Goal: Task Accomplishment & Management: Manage account settings

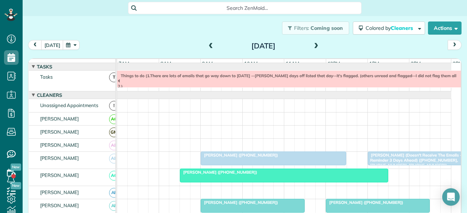
scroll to position [190, 0]
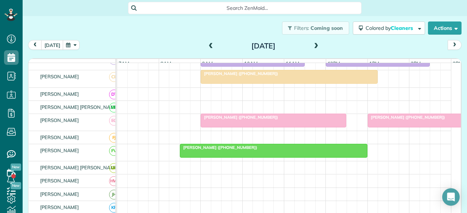
click at [312, 44] on span at bounding box center [316, 46] width 8 height 7
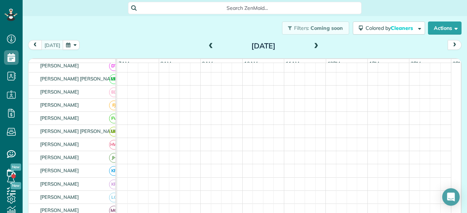
scroll to position [166, 0]
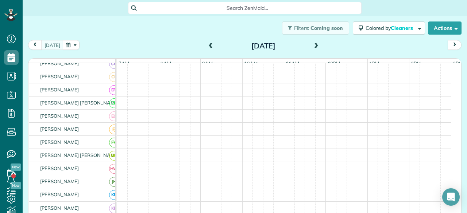
click at [312, 44] on span at bounding box center [316, 46] width 8 height 7
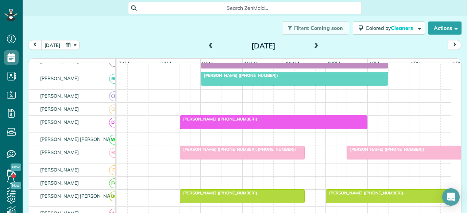
scroll to position [198, 0]
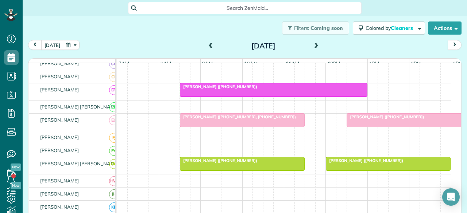
click at [312, 44] on span at bounding box center [316, 46] width 8 height 7
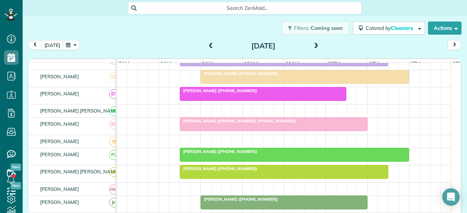
click at [312, 44] on span at bounding box center [316, 46] width 8 height 7
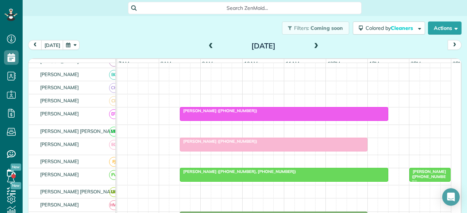
scroll to position [190, 0]
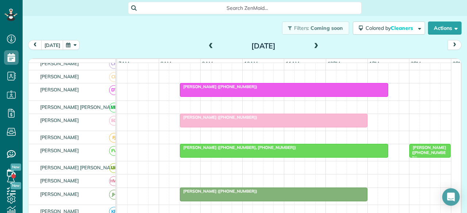
click at [312, 44] on span at bounding box center [316, 46] width 8 height 7
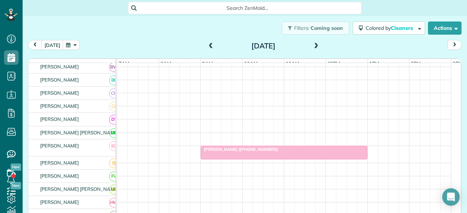
scroll to position [138, 0]
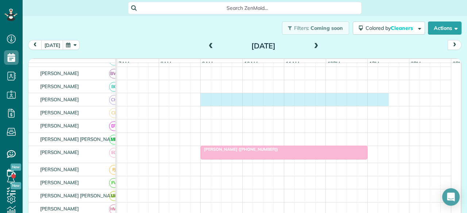
drag, startPoint x: 204, startPoint y: 105, endPoint x: 378, endPoint y: 110, distance: 174.0
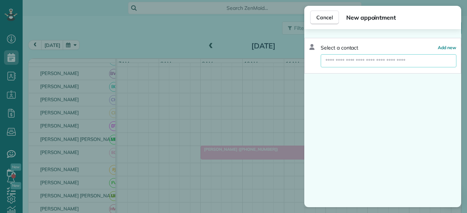
click at [338, 62] on input "text" at bounding box center [388, 60] width 136 height 13
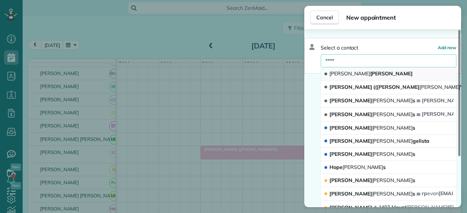
type input "****"
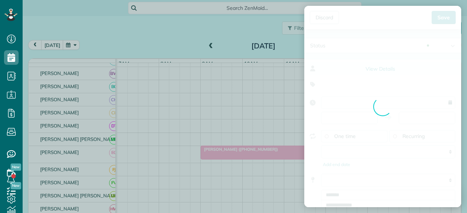
type input "**********"
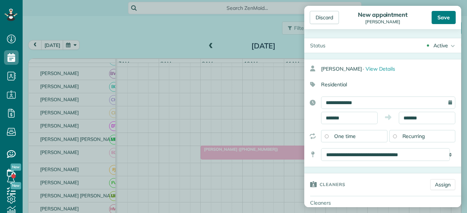
click at [445, 19] on div "Save" at bounding box center [443, 17] width 24 height 13
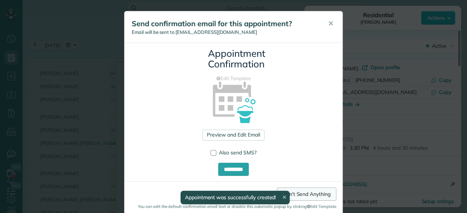
click at [304, 191] on link "Don't Send Anything" at bounding box center [306, 194] width 59 height 13
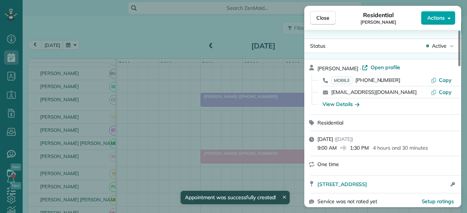
click at [448, 19] on icon "button" at bounding box center [448, 17] width 3 height 5
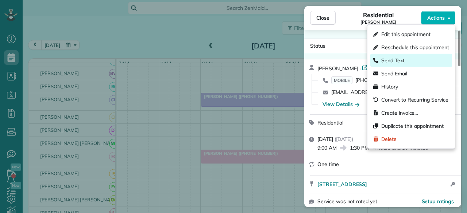
click at [394, 60] on span "Send Text" at bounding box center [392, 60] width 23 height 7
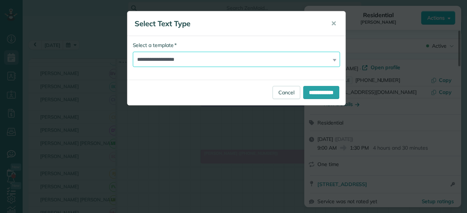
drag, startPoint x: 184, startPoint y: 57, endPoint x: 179, endPoint y: 66, distance: 10.4
click at [184, 57] on select "**********" at bounding box center [236, 59] width 207 height 15
select select "****"
click at [133, 52] on select "**********" at bounding box center [236, 59] width 207 height 15
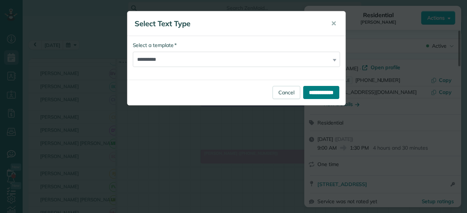
click at [309, 95] on input "**********" at bounding box center [321, 92] width 36 height 13
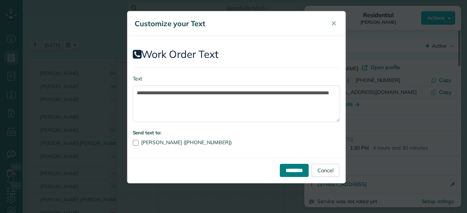
click at [296, 168] on input "*********" at bounding box center [294, 170] width 29 height 13
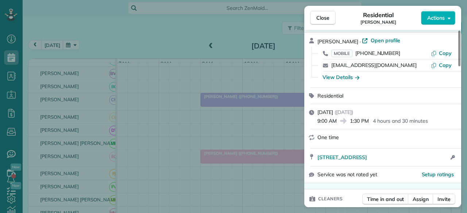
scroll to position [36, 0]
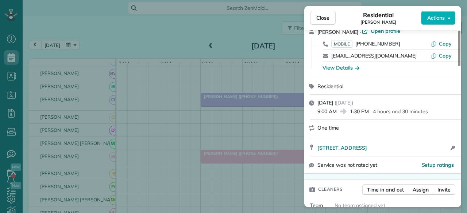
drag, startPoint x: 324, startPoint y: 22, endPoint x: 273, endPoint y: 102, distance: 95.3
click at [324, 22] on button "Close" at bounding box center [323, 18] width 26 height 14
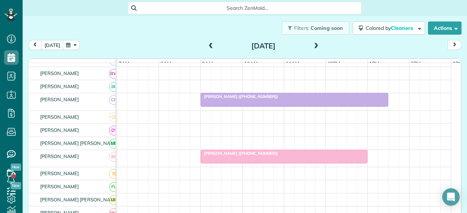
click at [312, 47] on span at bounding box center [316, 46] width 8 height 7
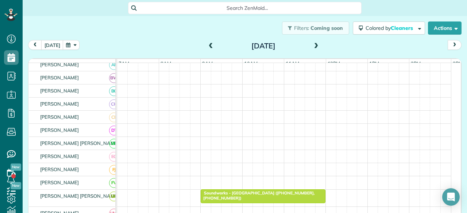
scroll to position [133, 0]
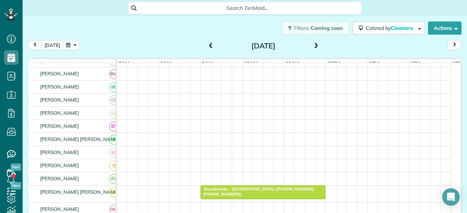
click at [312, 47] on span at bounding box center [316, 46] width 8 height 7
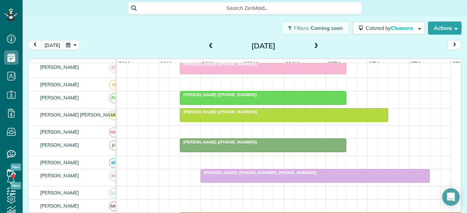
scroll to position [0, 0]
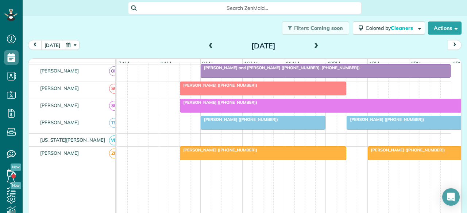
click at [213, 91] on div at bounding box center [263, 88] width 166 height 13
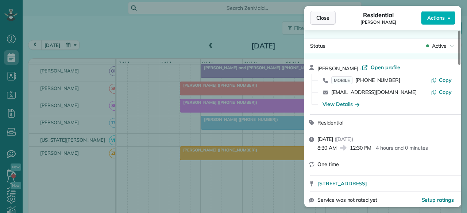
click at [327, 22] on button "Close" at bounding box center [323, 18] width 26 height 14
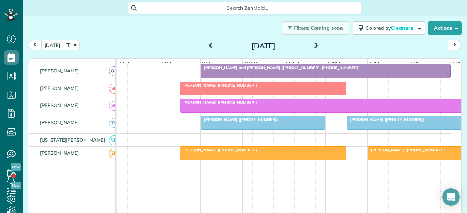
click at [208, 89] on div at bounding box center [263, 88] width 166 height 13
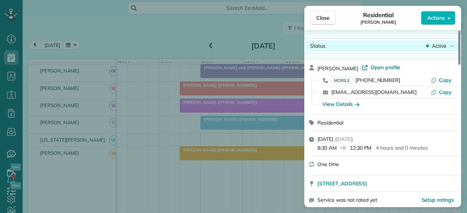
click at [440, 47] on span "Active" at bounding box center [439, 45] width 15 height 7
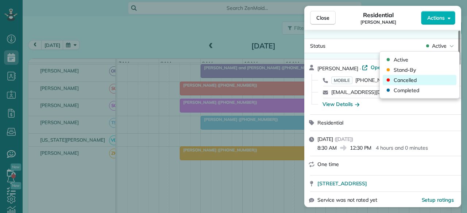
click at [408, 80] on span "Cancelled" at bounding box center [404, 80] width 23 height 7
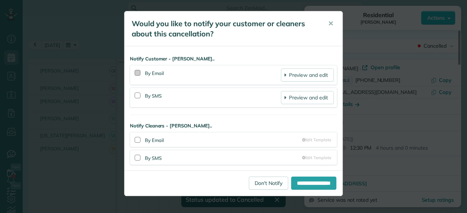
click at [136, 73] on div at bounding box center [138, 73] width 6 height 6
click at [137, 97] on div at bounding box center [138, 96] width 6 height 6
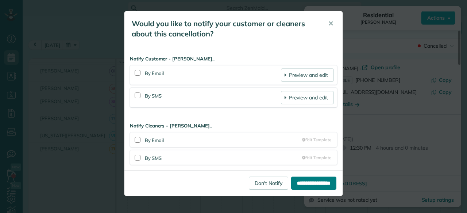
click at [318, 181] on input "**********" at bounding box center [313, 183] width 45 height 13
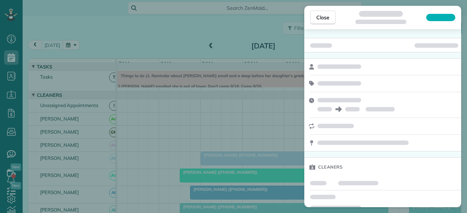
scroll to position [8, 0]
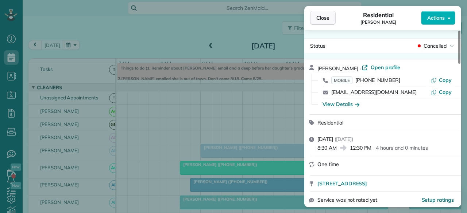
click at [323, 19] on span "Close" at bounding box center [322, 17] width 13 height 7
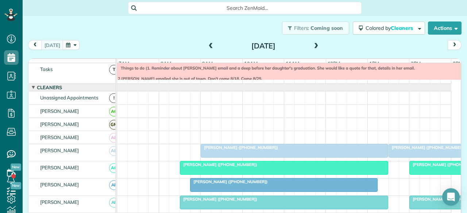
click at [260, 77] on div "Things to do (1. Reminder about Robin Capps email and a deep before her daughte…" at bounding box center [346, 97] width 458 height 63
click at [155, 28] on div "**********" at bounding box center [233, 106] width 467 height 213
click at [312, 47] on span at bounding box center [316, 46] width 8 height 7
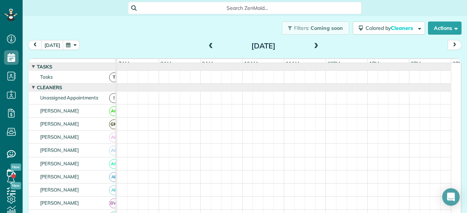
click at [312, 47] on span at bounding box center [316, 46] width 8 height 7
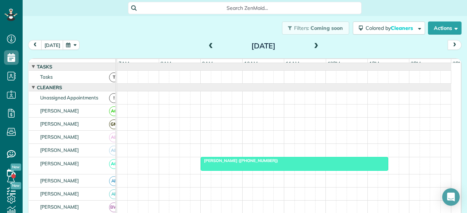
click at [312, 47] on span at bounding box center [316, 46] width 8 height 7
